Goal: Information Seeking & Learning: Learn about a topic

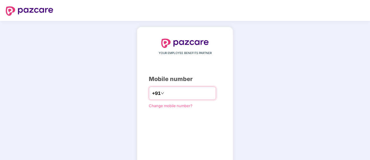
click at [176, 91] on input "number" at bounding box center [188, 92] width 47 height 9
type input "**********"
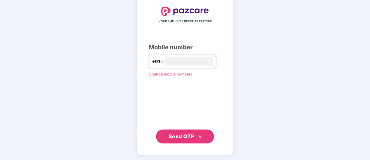
click at [191, 133] on span "Send OTP" at bounding box center [182, 136] width 26 height 6
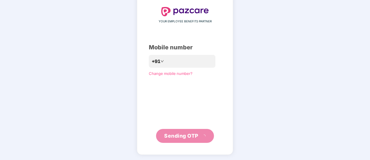
scroll to position [29, 0]
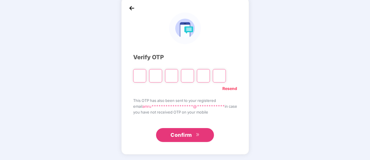
type input "*"
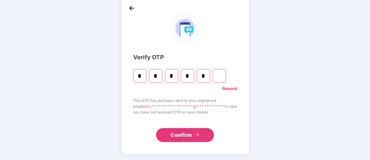
type input "*"
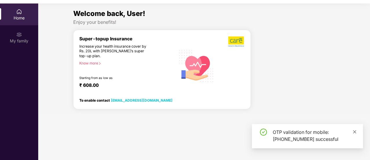
click at [354, 132] on icon "close" at bounding box center [355, 131] width 4 height 4
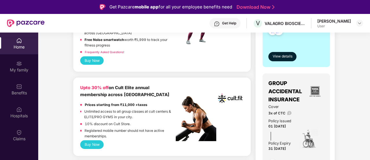
scroll to position [203, 0]
click at [279, 59] on button "View details" at bounding box center [282, 56] width 28 height 9
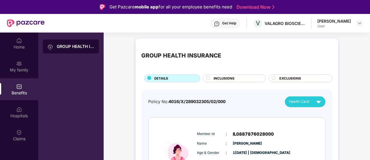
click at [219, 76] on span "INCLUSIONS" at bounding box center [224, 78] width 21 height 5
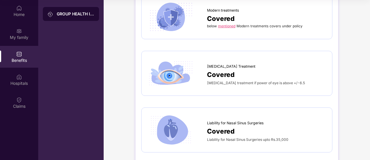
scroll to position [967, 0]
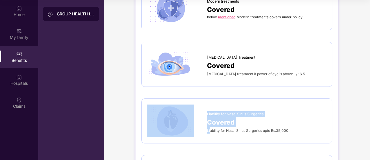
drag, startPoint x: 206, startPoint y: 128, endPoint x: 209, endPoint y: 128, distance: 3.2
click at [209, 128] on div "Liability for Nasal Sinus Surgeries Covered Liability for Nasal Sinus Surgeries…" at bounding box center [236, 120] width 179 height 33
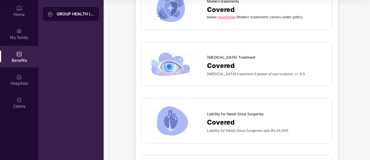
click at [237, 131] on div "Liability for Nasal Sinus Surgeries Covered Liability for Nasal Sinus Surgeries…" at bounding box center [236, 120] width 179 height 33
drag, startPoint x: 226, startPoint y: 127, endPoint x: 262, endPoint y: 129, distance: 36.3
click at [262, 129] on div "Liability for Nasal Sinus Surgeries upto Rs.35,000" at bounding box center [266, 130] width 119 height 6
copy span "Nasal Sinus Surgeries"
click at [254, 62] on div "Covered" at bounding box center [266, 65] width 119 height 10
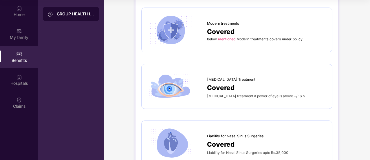
scroll to position [943, 0]
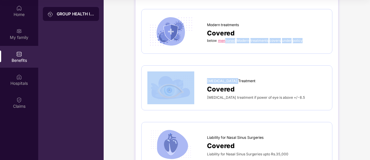
drag, startPoint x: 254, startPoint y: 62, endPoint x: 225, endPoint y: 38, distance: 37.8
click at [225, 38] on link "mentioned" at bounding box center [226, 40] width 17 height 4
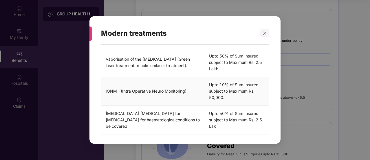
scroll to position [291, 0]
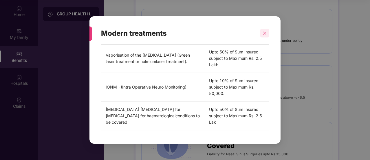
click at [265, 33] on icon "close" at bounding box center [265, 33] width 4 height 4
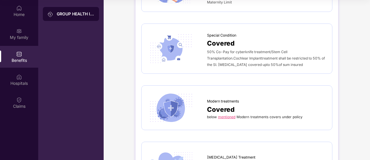
scroll to position [866, 0]
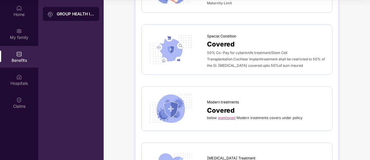
click at [266, 39] on div "Covered" at bounding box center [266, 44] width 119 height 10
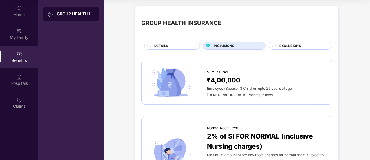
scroll to position [0, 0]
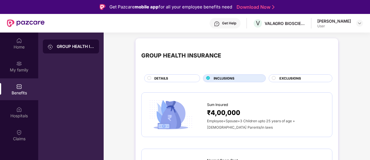
click at [279, 80] on span "EXCLUSIONS" at bounding box center [290, 78] width 22 height 5
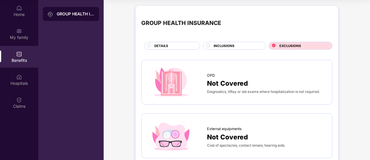
click at [212, 47] on div "INCLUSIONS" at bounding box center [237, 46] width 52 height 6
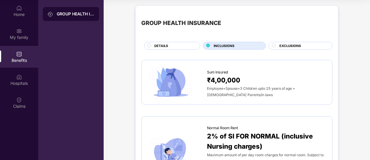
click at [178, 46] on div "DETAILS" at bounding box center [173, 46] width 45 height 6
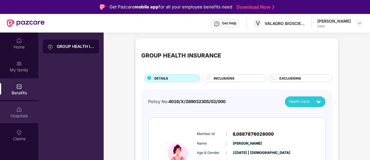
click at [11, 107] on div "Hospitals" at bounding box center [19, 112] width 38 height 22
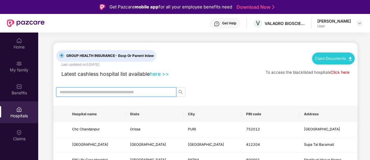
click at [96, 91] on input "text" at bounding box center [114, 92] width 109 height 6
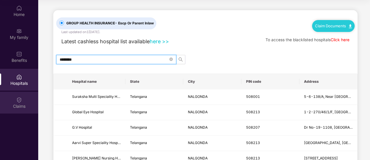
type input "********"
click at [24, 98] on div "Claims" at bounding box center [19, 102] width 38 height 22
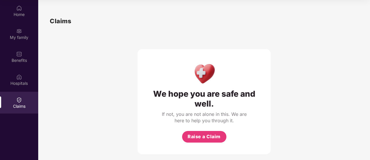
scroll to position [3, 0]
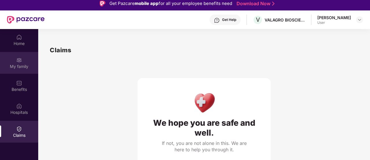
click at [8, 66] on div "My family" at bounding box center [19, 66] width 38 height 6
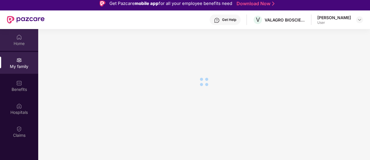
click at [15, 43] on div "Home" at bounding box center [19, 44] width 38 height 6
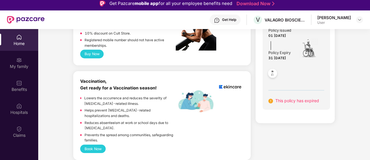
scroll to position [290, 0]
click at [282, 103] on span "This policy has expired" at bounding box center [297, 100] width 44 height 5
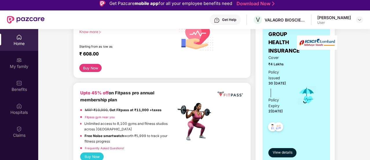
scroll to position [116, 0]
